Goal: Task Accomplishment & Management: Complete application form

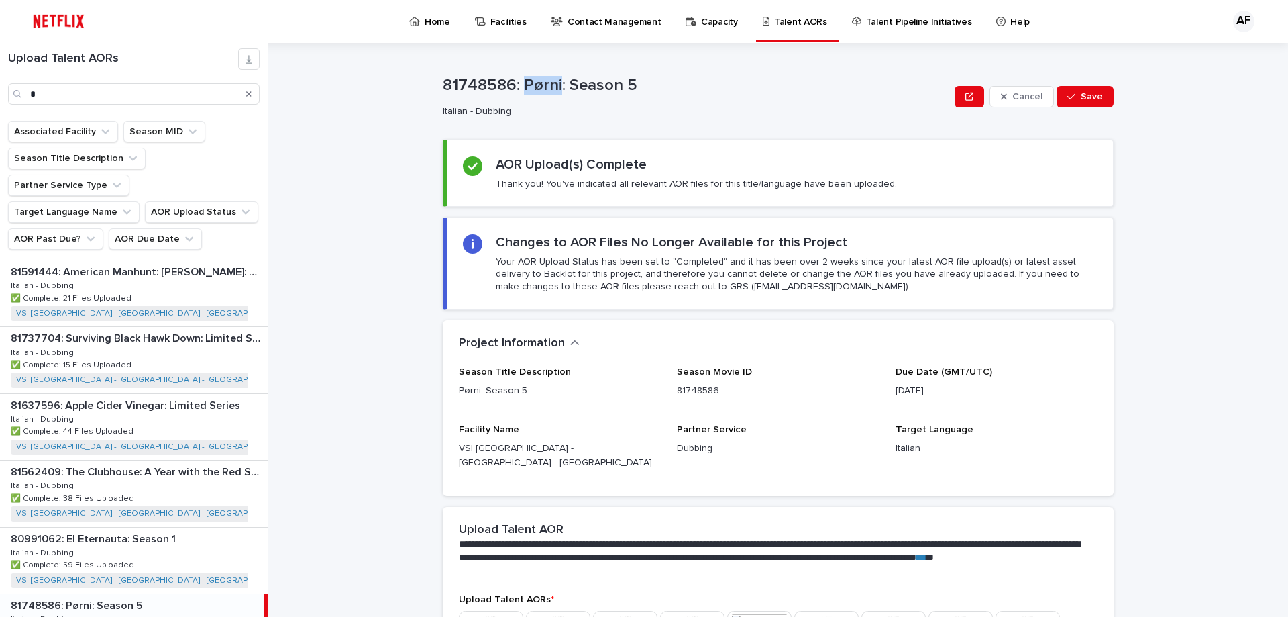
scroll to position [329, 0]
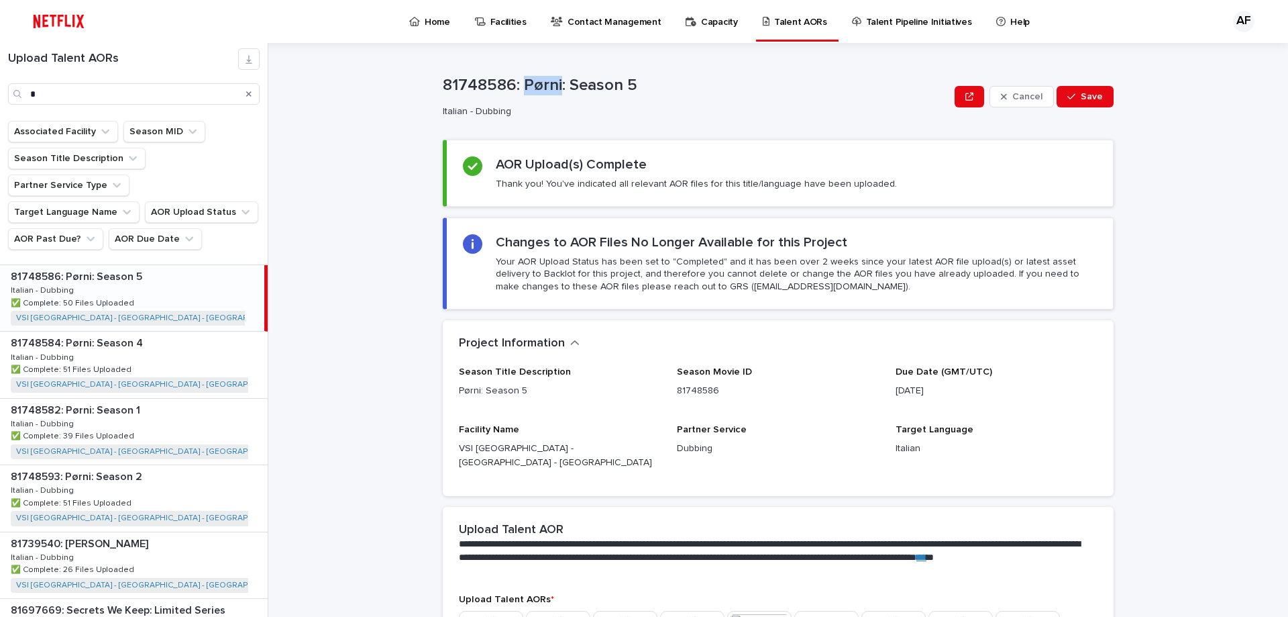
click at [429, 26] on p "Home" at bounding box center [438, 14] width 26 height 28
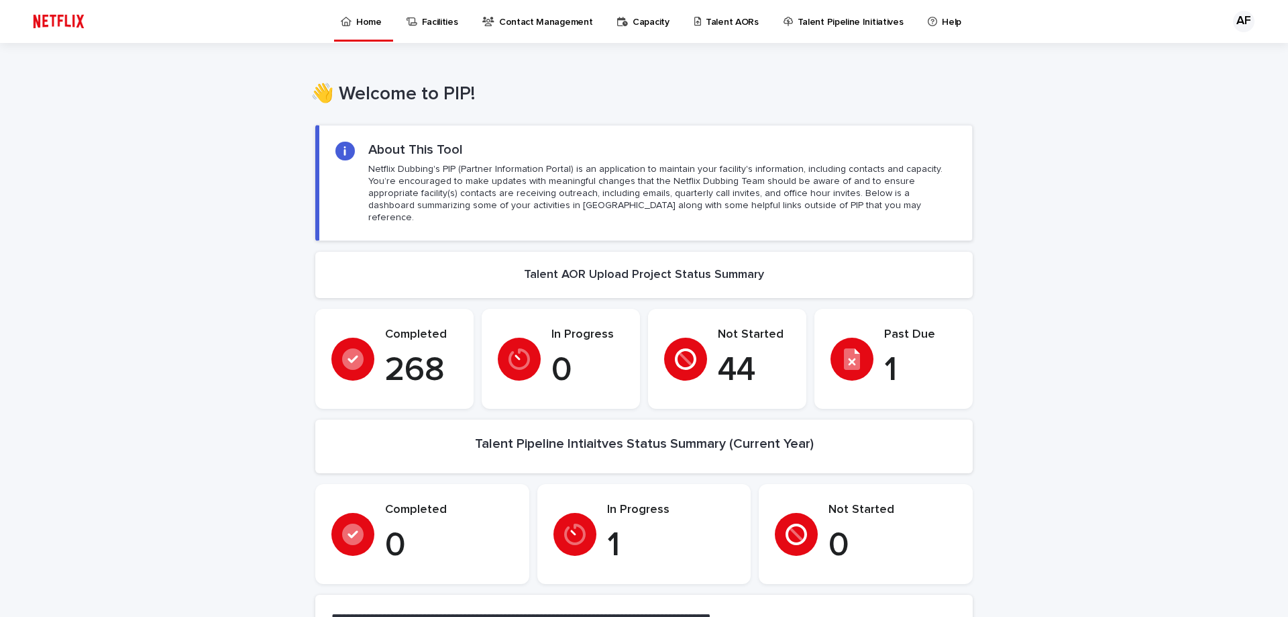
click at [713, 23] on p "Talent AORs" at bounding box center [732, 14] width 53 height 28
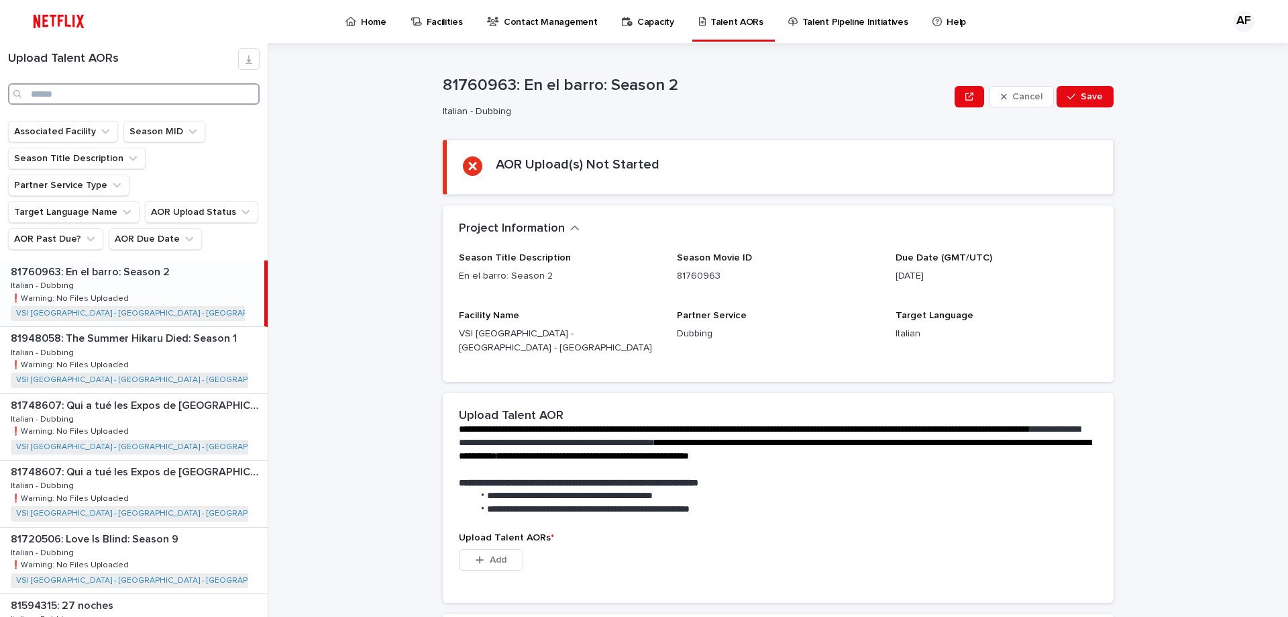
click at [83, 101] on input "Search" at bounding box center [134, 93] width 252 height 21
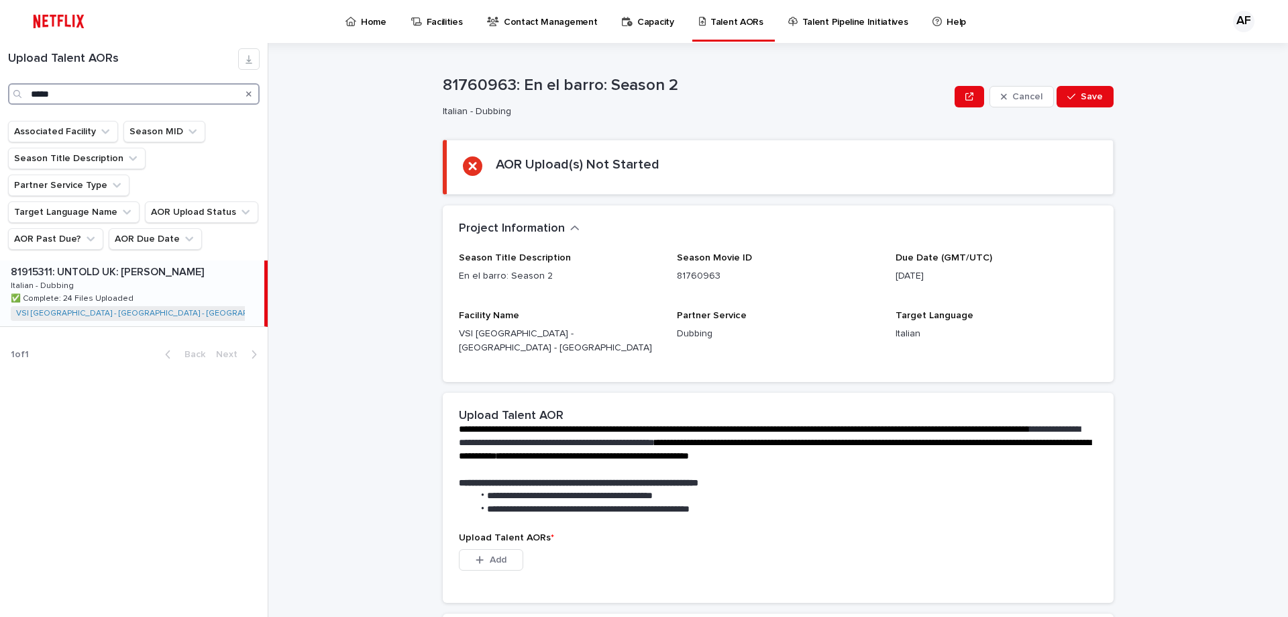
type input "*****"
click at [131, 265] on div "81915311: UNTOLD UK: [PERSON_NAME] 81915311: UNTOLD UK: [PERSON_NAME] Italian -…" at bounding box center [132, 293] width 264 height 66
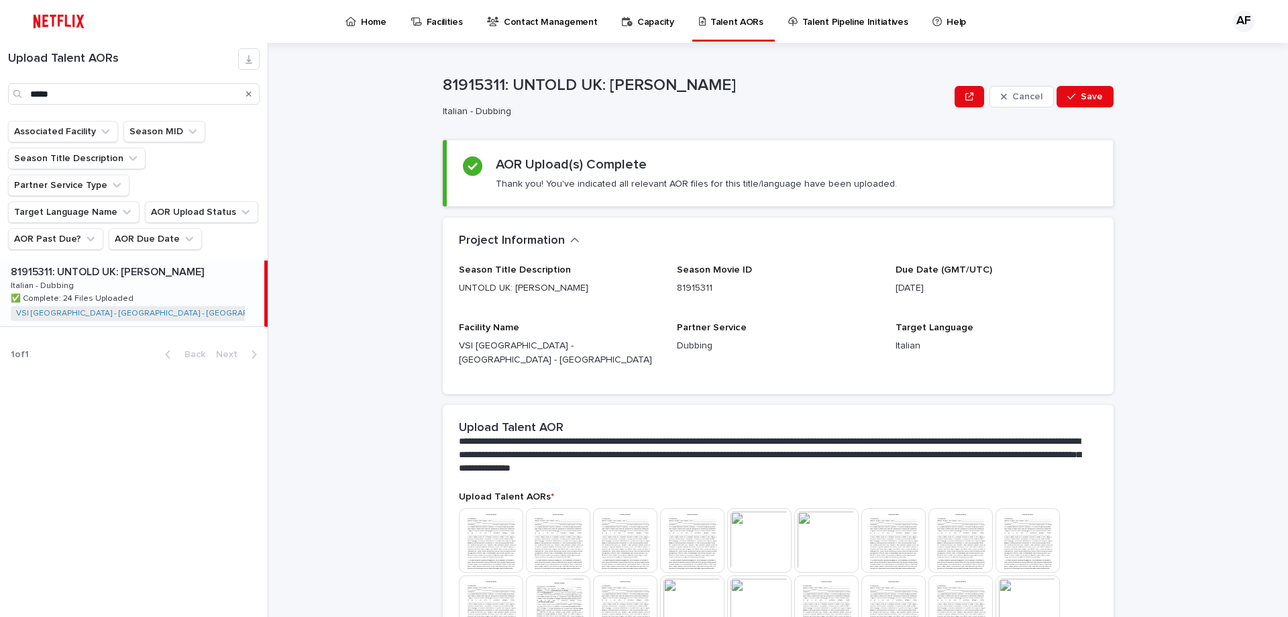
click at [246, 91] on div "Search" at bounding box center [248, 93] width 21 height 21
click at [245, 92] on div "Search" at bounding box center [248, 93] width 21 height 21
click at [254, 93] on div "Search" at bounding box center [248, 93] width 21 height 21
click at [251, 93] on icon "Search" at bounding box center [248, 94] width 5 height 8
click at [150, 228] on button "AOR Due Date" at bounding box center [155, 238] width 93 height 21
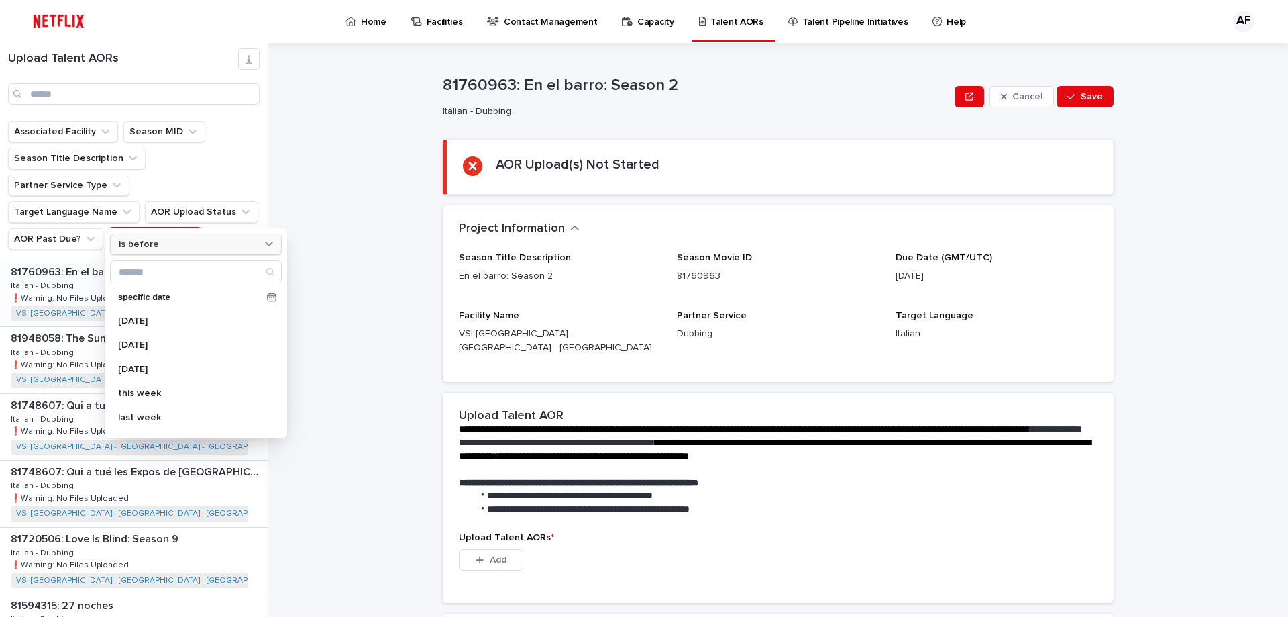
click at [164, 244] on div "is before" at bounding box center [187, 245] width 148 height 14
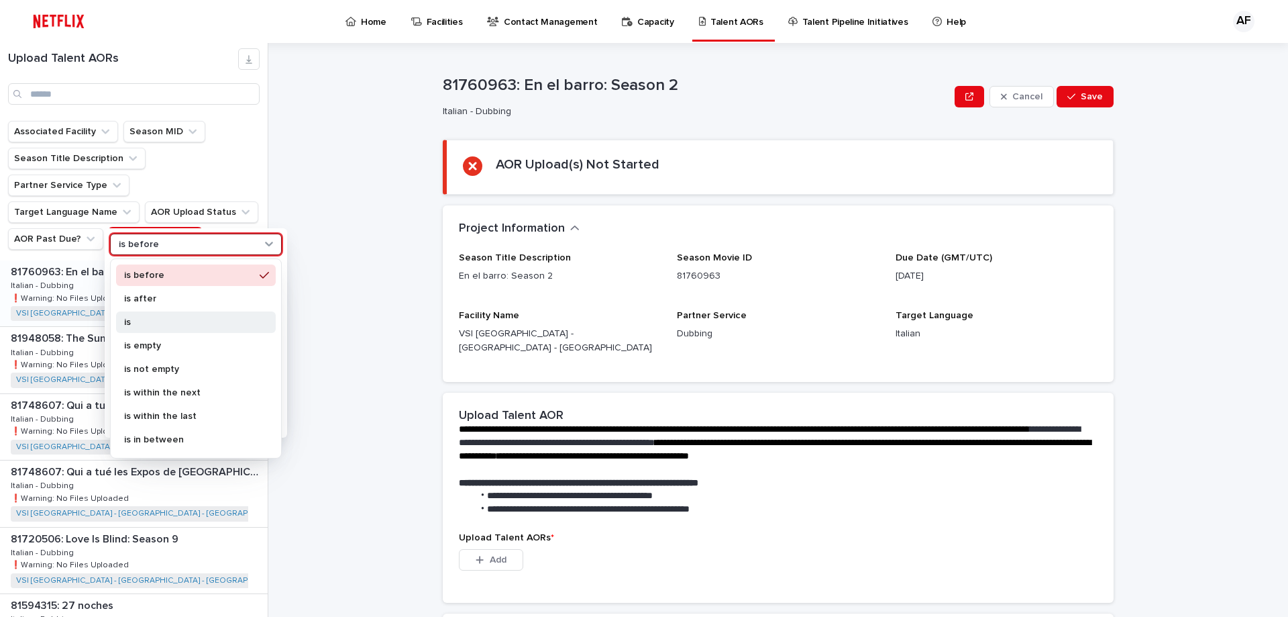
click at [165, 325] on p "is" at bounding box center [189, 321] width 130 height 9
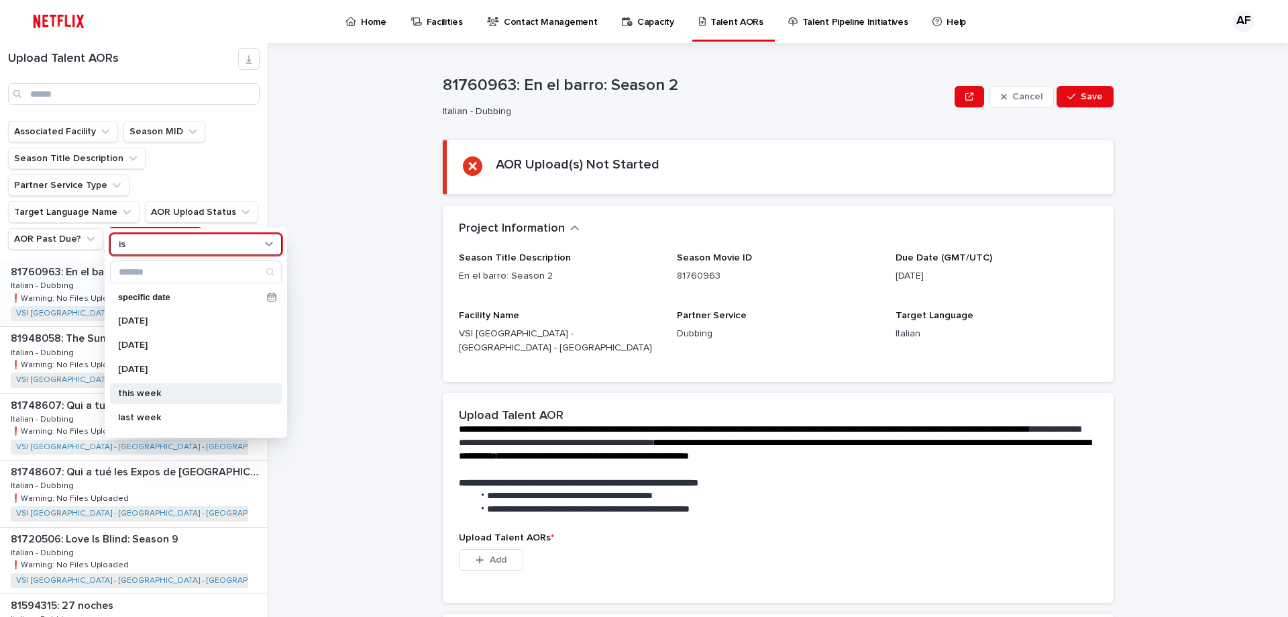
click at [168, 391] on p "this week" at bounding box center [189, 393] width 142 height 9
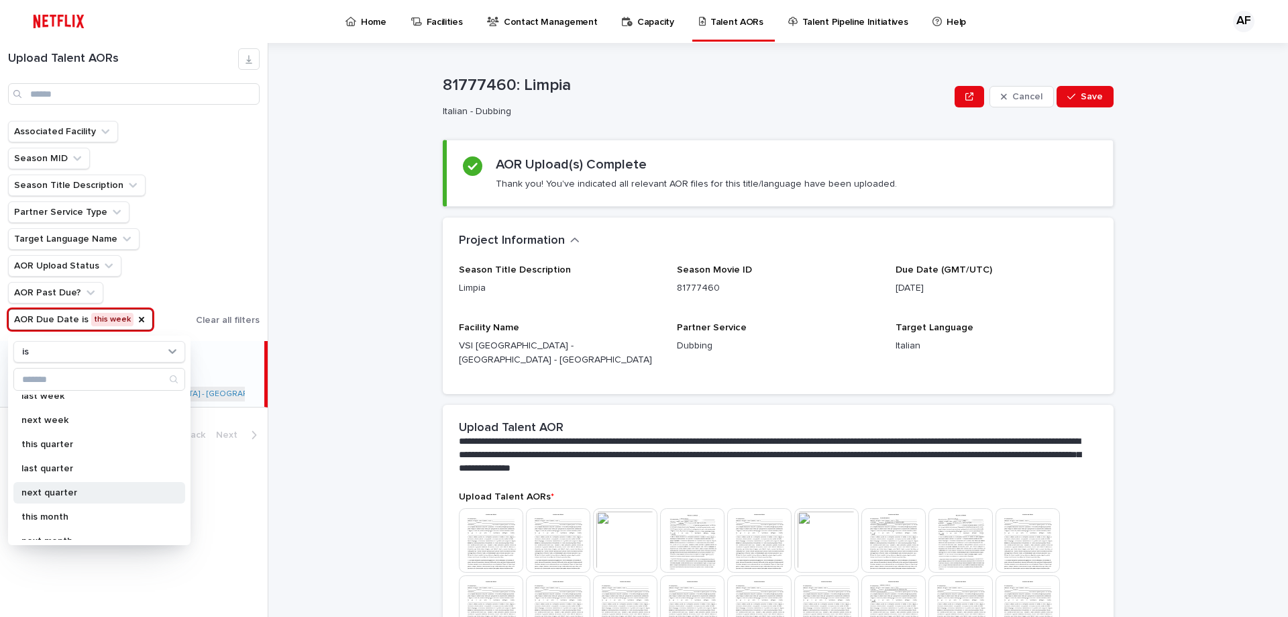
scroll to position [134, 0]
click at [64, 415] on p "next week" at bounding box center [92, 414] width 142 height 9
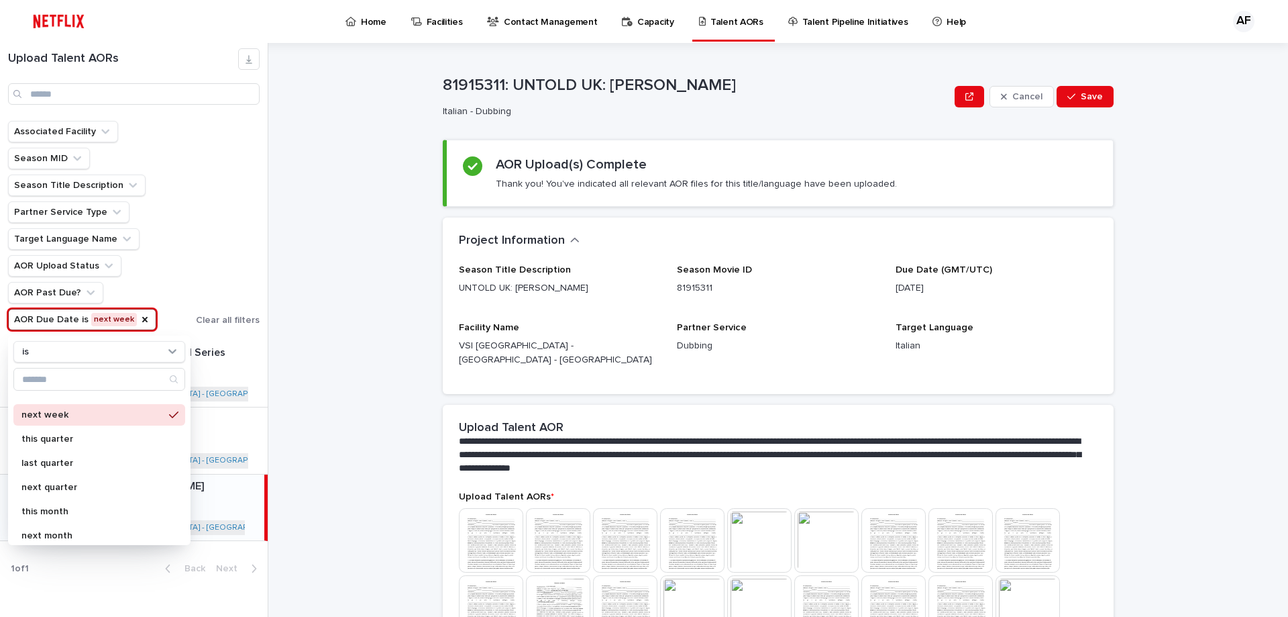
click at [246, 269] on div "Associated Facility Season MID Season Title Description Partner Service Type Ta…" at bounding box center [134, 225] width 252 height 209
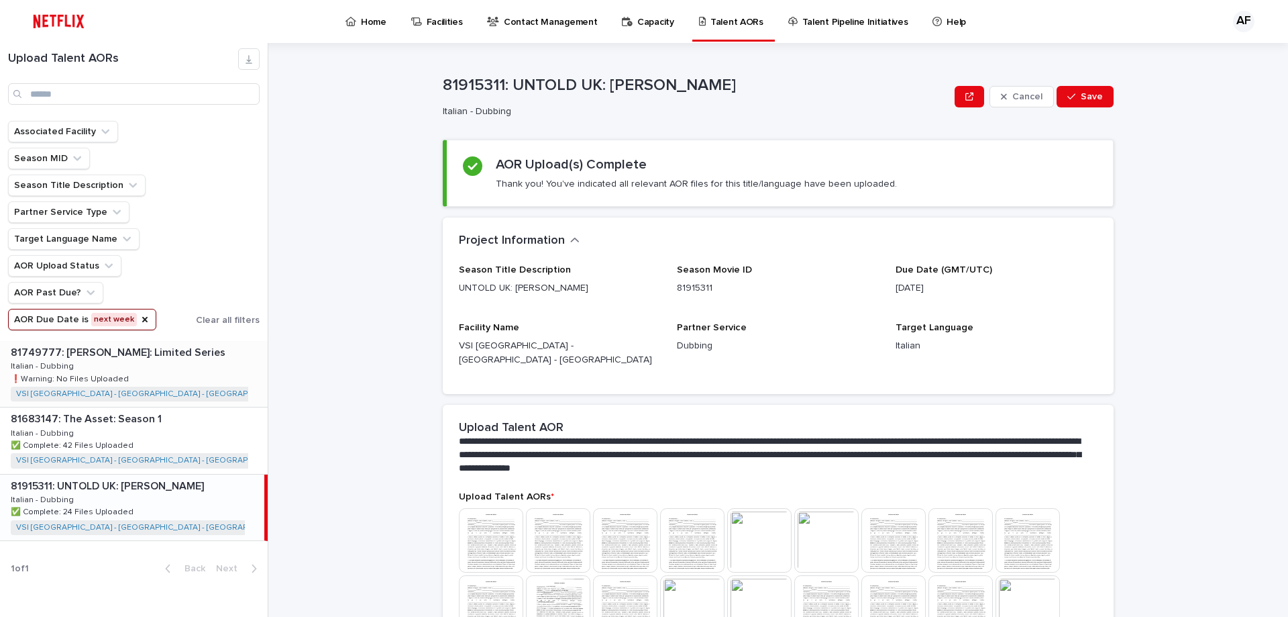
click at [176, 368] on div "81749777: [PERSON_NAME]: Limited Series 81749777: [PERSON_NAME]: Limited Series…" at bounding box center [134, 374] width 268 height 66
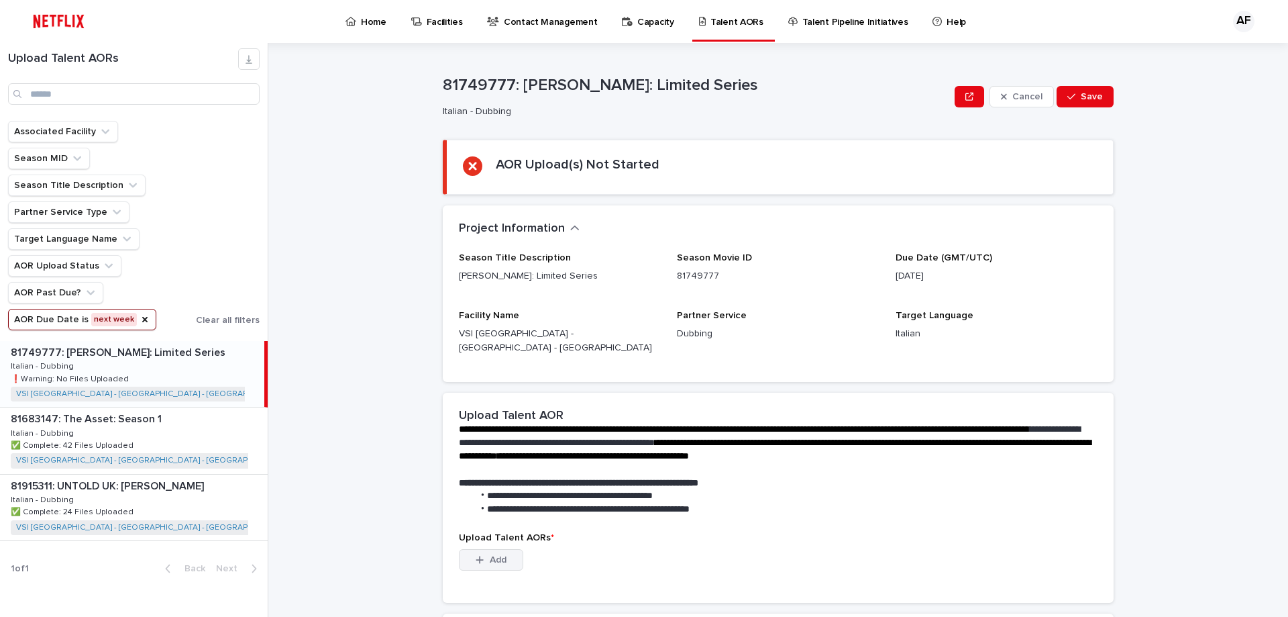
click at [491, 555] on span "Add" at bounding box center [498, 559] width 17 height 9
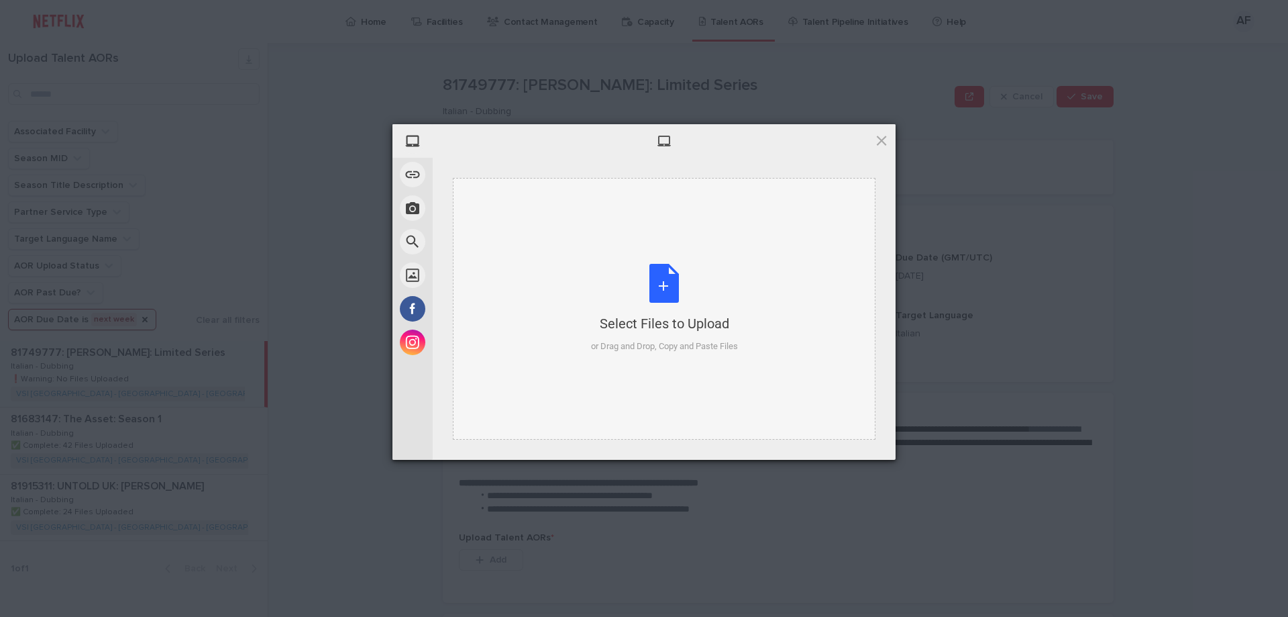
click at [525, 222] on div "Select Files to Upload or Drag and Drop, Copy and Paste Files" at bounding box center [664, 309] width 423 height 262
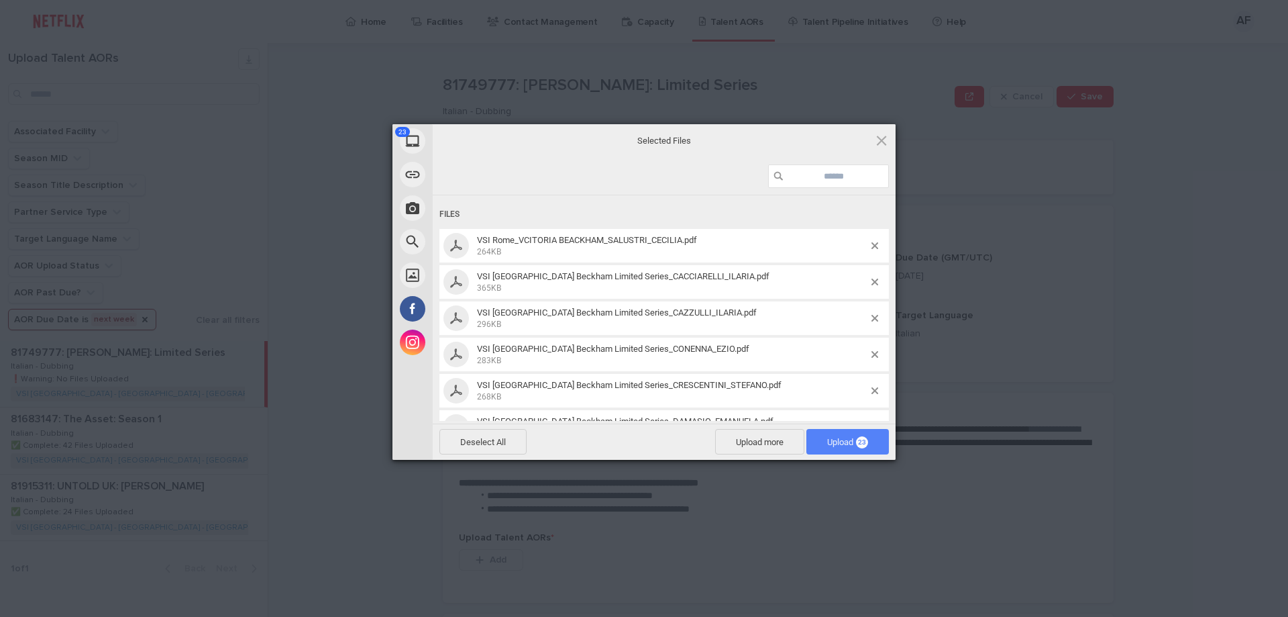
click at [844, 437] on span "Upload 23" at bounding box center [847, 442] width 41 height 10
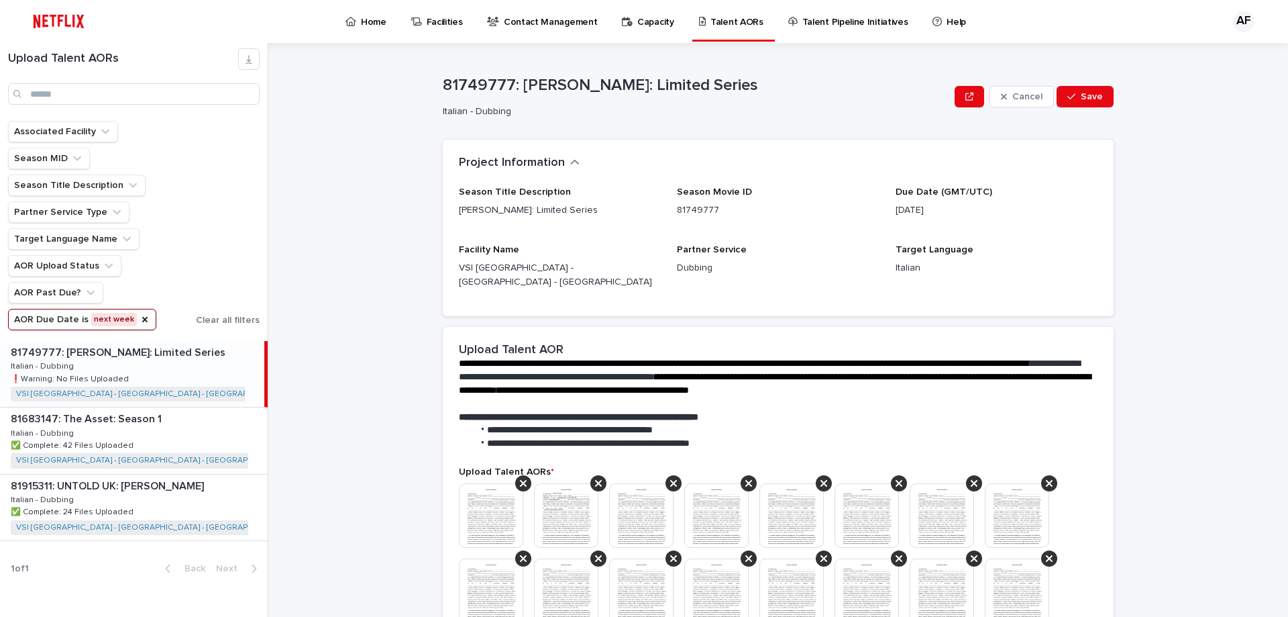
scroll to position [391, 0]
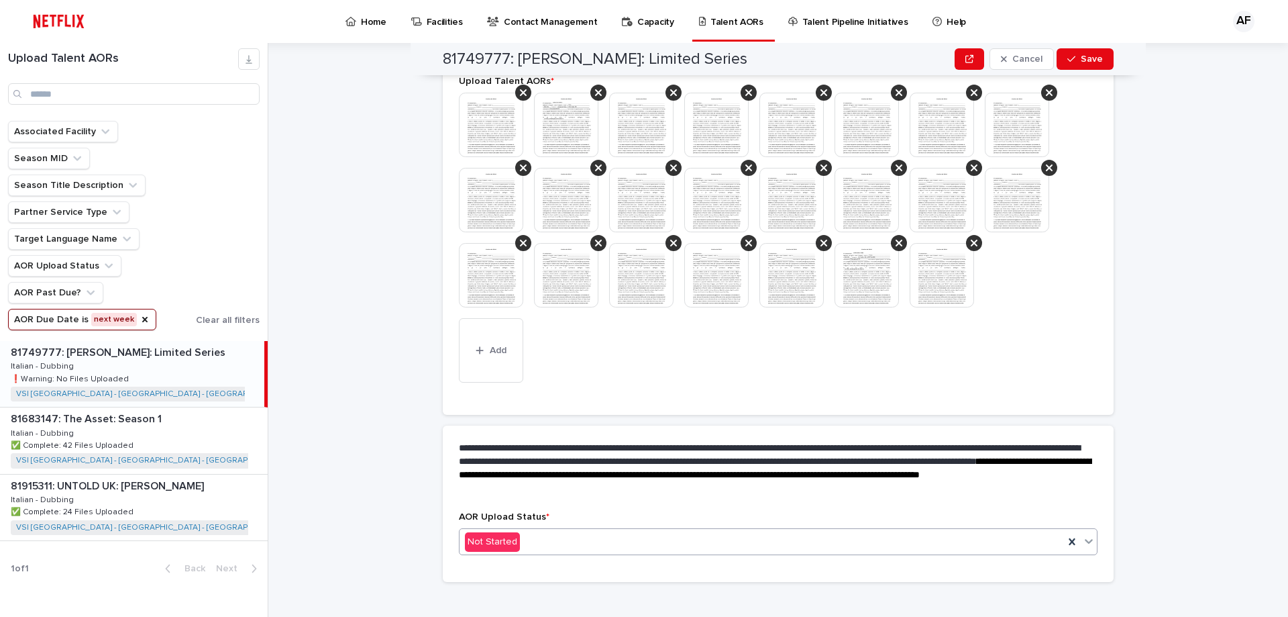
click at [535, 536] on div "Not Started" at bounding box center [762, 542] width 605 height 22
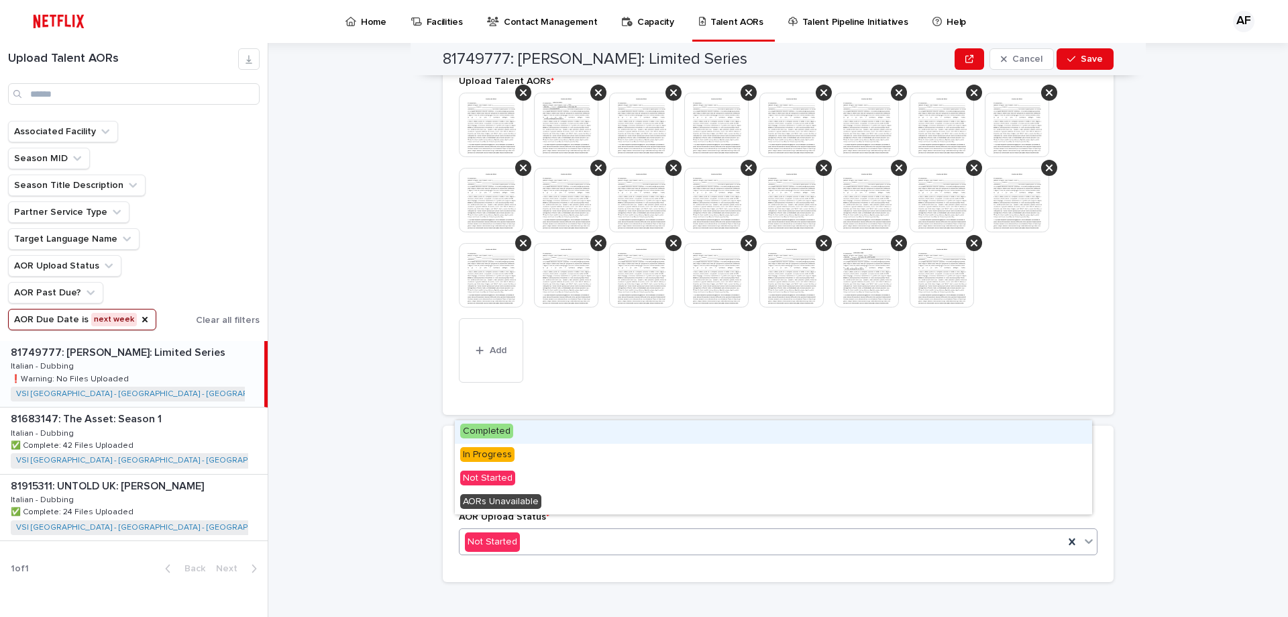
click at [529, 429] on div "Completed" at bounding box center [774, 431] width 638 height 23
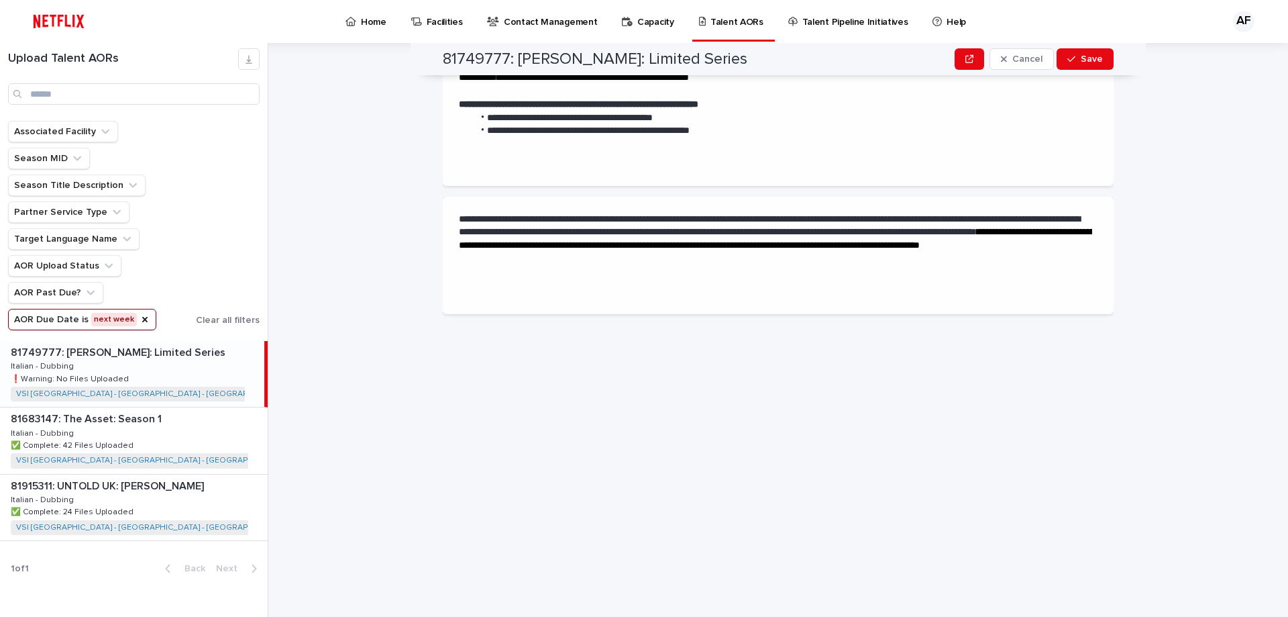
scroll to position [0, 0]
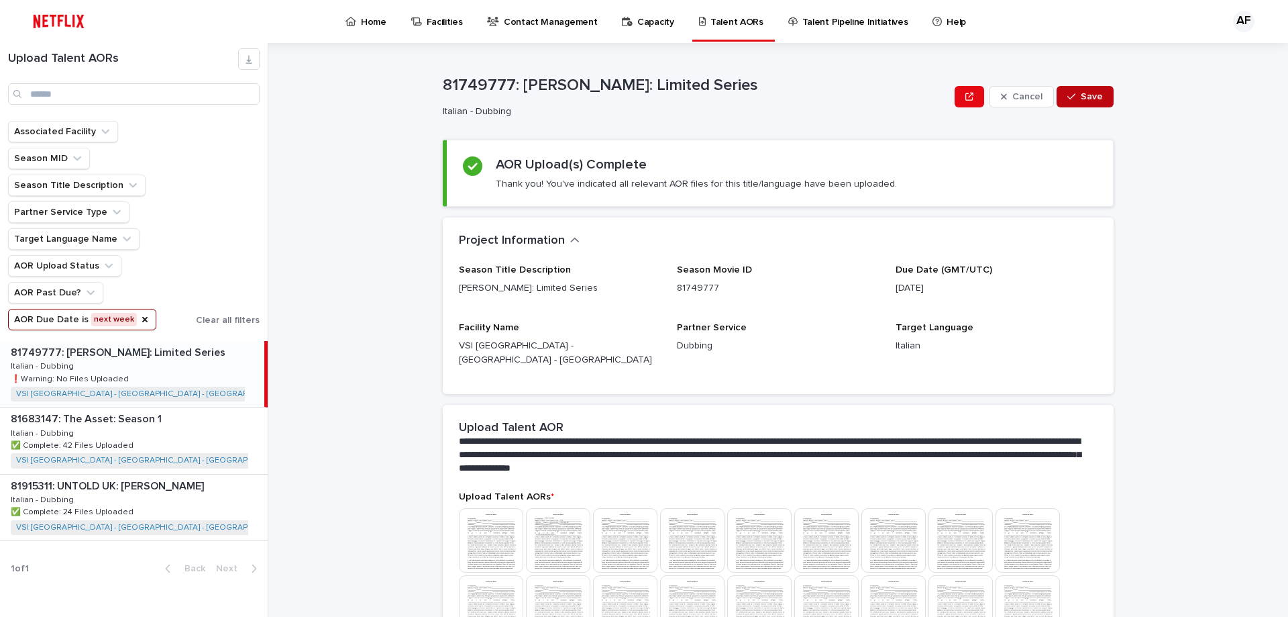
click at [1081, 101] on span "Save" at bounding box center [1092, 96] width 22 height 9
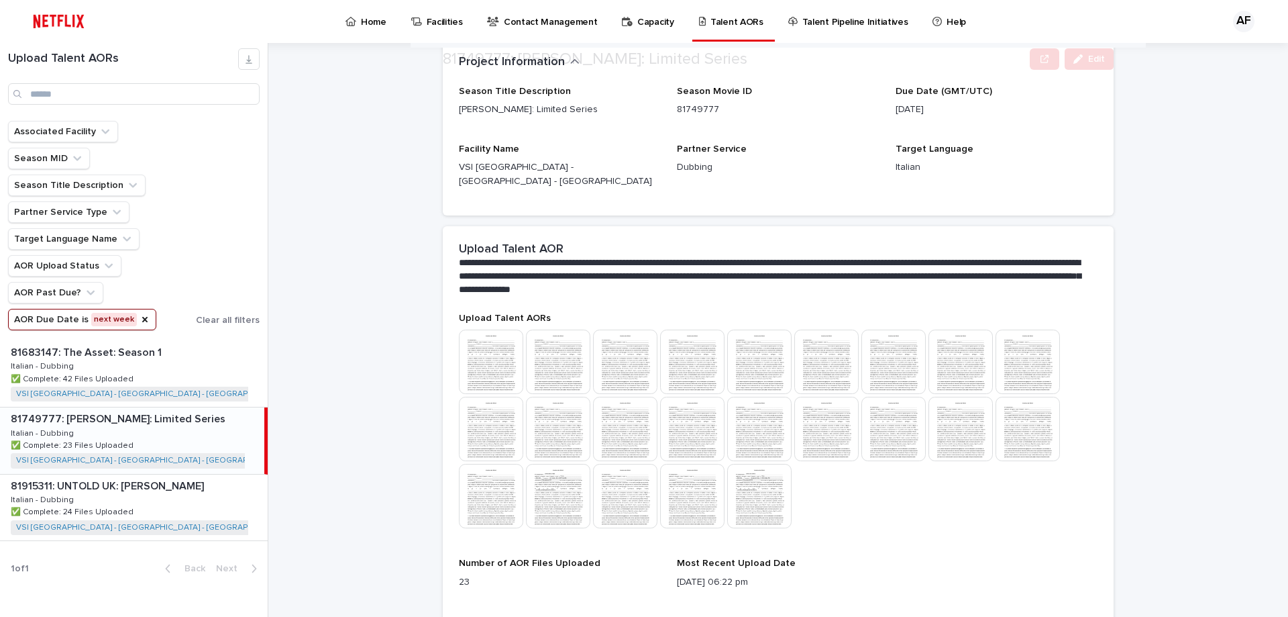
scroll to position [275, 0]
